Goal: Transaction & Acquisition: Purchase product/service

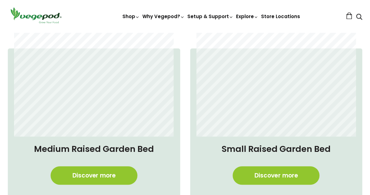
scroll to position [418, 0]
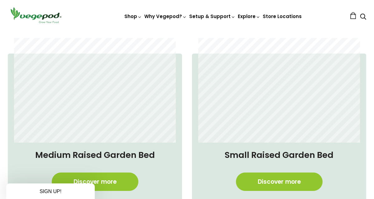
click at [100, 182] on div "Close dialog WANT ACCESS TO EXCLUSIVE DEALS? Sign up to receive access to our l…" at bounding box center [187, 99] width 374 height 199
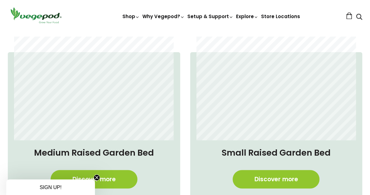
click at [100, 182] on link "Discover more" at bounding box center [94, 179] width 87 height 18
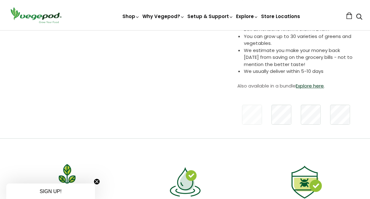
scroll to position [202, 0]
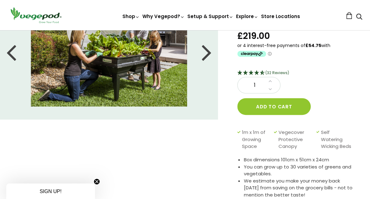
scroll to position [0, 0]
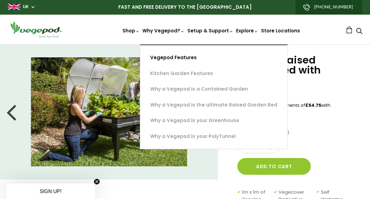
click at [177, 56] on link "Vegepod Features" at bounding box center [213, 58] width 147 height 16
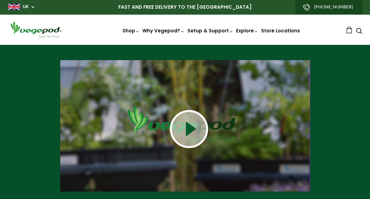
click at [188, 128] on img at bounding box center [189, 129] width 38 height 38
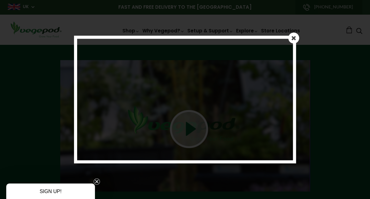
click at [290, 36] on link at bounding box center [293, 37] width 11 height 11
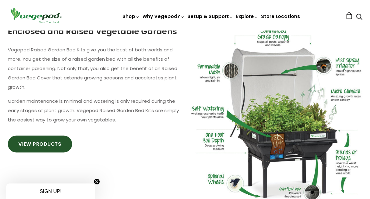
scroll to position [377, 0]
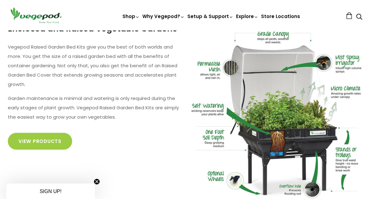
click at [45, 140] on link "View Products" at bounding box center [40, 141] width 64 height 17
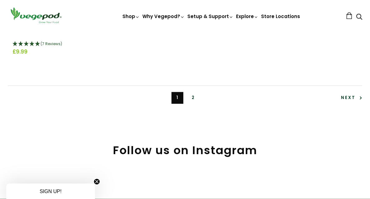
scroll to position [1493, 0]
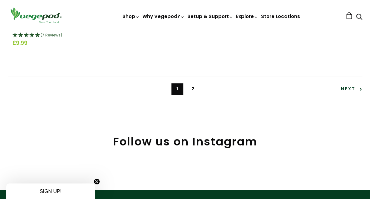
click at [193, 93] on link "2" at bounding box center [193, 89] width 12 height 12
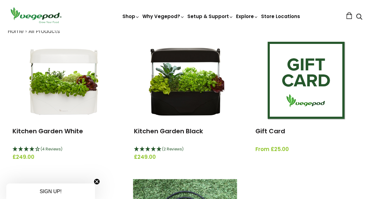
scroll to position [76, 0]
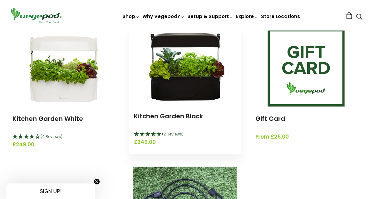
click at [184, 73] on img at bounding box center [185, 66] width 78 height 78
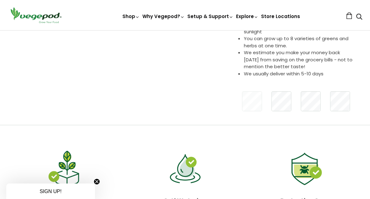
scroll to position [193, 0]
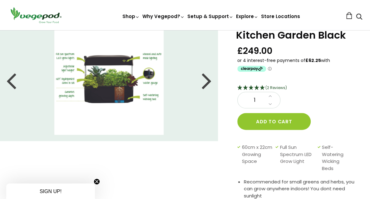
scroll to position [0, 0]
